Goal: Task Accomplishment & Management: Manage account settings

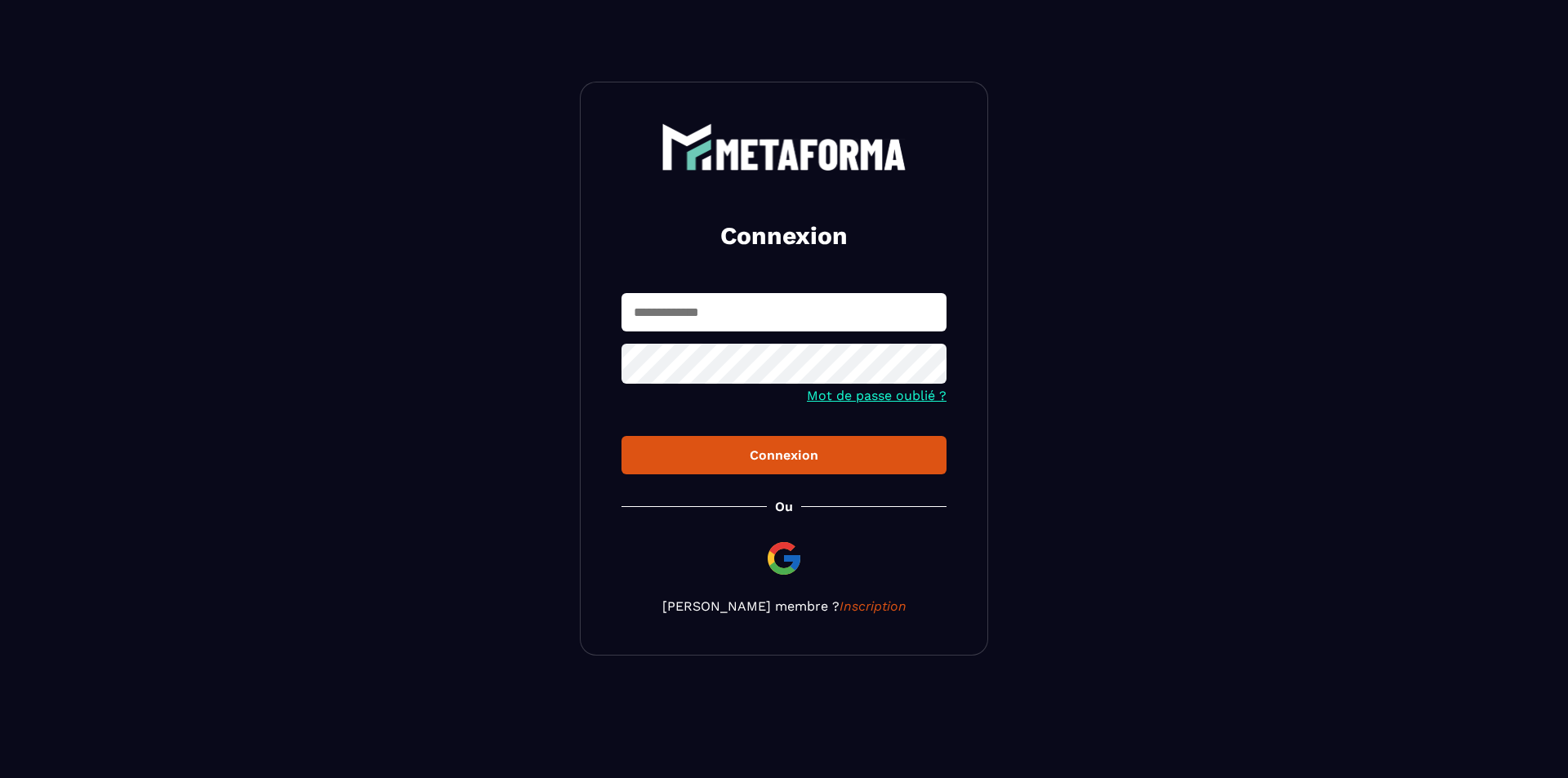
type input "**********"
click at [827, 453] on div "Connexion" at bounding box center [784, 455] width 299 height 16
